Goal: Check status: Check status

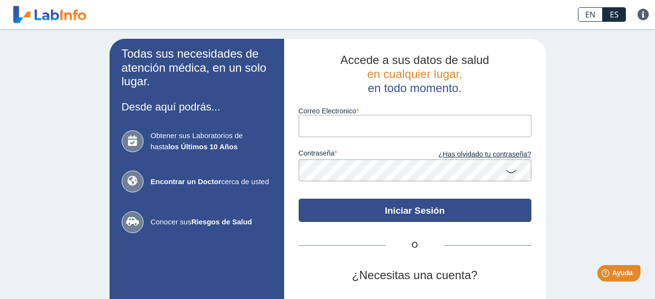
type input "[EMAIL_ADDRESS][DOMAIN_NAME]"
click at [410, 211] on button "Iniciar Sesión" at bounding box center [415, 210] width 233 height 23
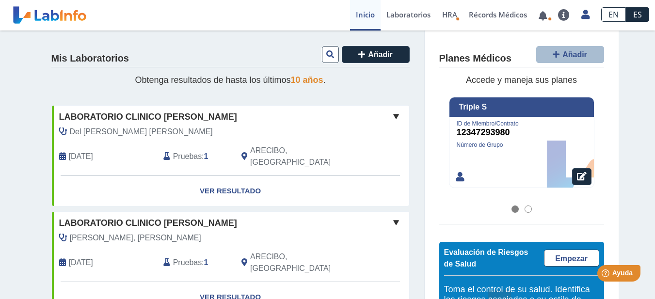
click at [108, 129] on span "Del [PERSON_NAME] [PERSON_NAME]" at bounding box center [141, 132] width 143 height 12
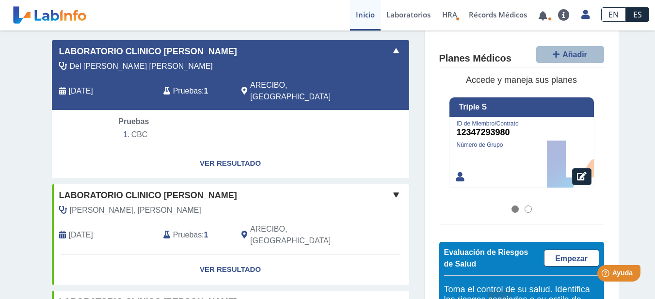
scroll to position [48, 0]
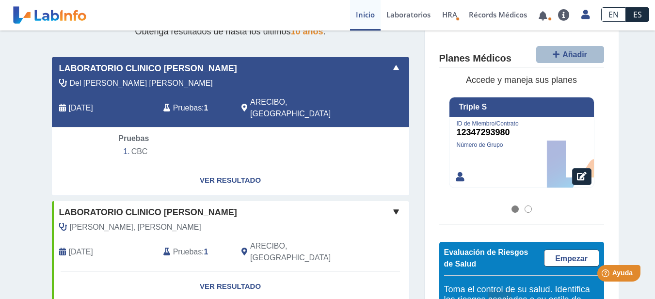
click at [134, 145] on li "CBC" at bounding box center [230, 152] width 224 height 15
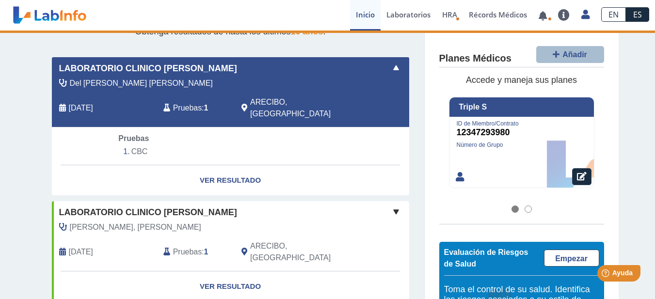
select select "***"
